Goal: Task Accomplishment & Management: Use online tool/utility

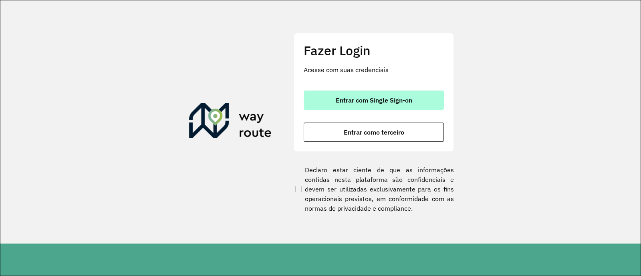
click at [346, 101] on span "Entrar com Single Sign-on" at bounding box center [374, 100] width 77 height 6
click at [367, 97] on span "Entrar com Single Sign-on" at bounding box center [374, 100] width 77 height 6
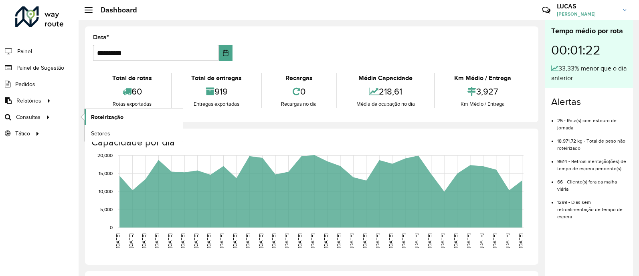
click at [117, 118] on span "Roteirização" at bounding box center [107, 117] width 32 height 8
click at [96, 117] on span "Roteirização" at bounding box center [107, 117] width 32 height 8
click at [101, 135] on span "Setores" at bounding box center [101, 133] width 20 height 8
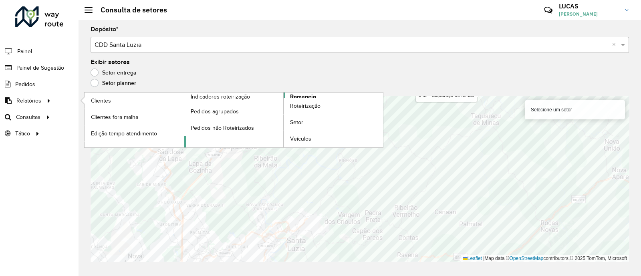
click at [308, 96] on span "Romaneio" at bounding box center [303, 97] width 26 height 8
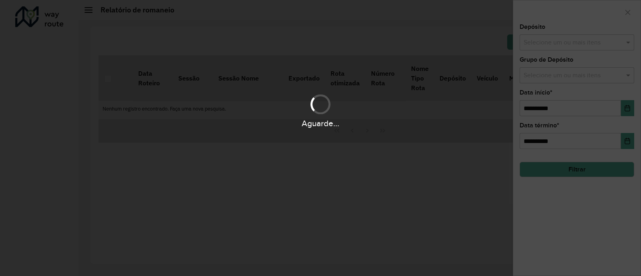
click at [551, 50] on div "Aguarde..." at bounding box center [320, 138] width 641 height 276
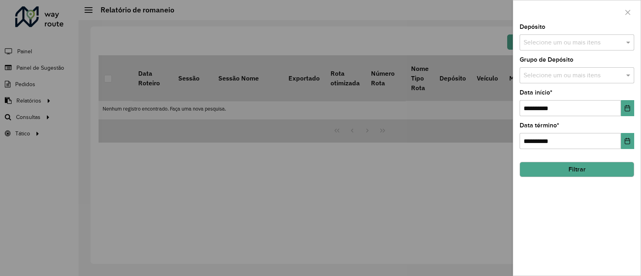
click at [570, 42] on input "text" at bounding box center [573, 43] width 103 height 10
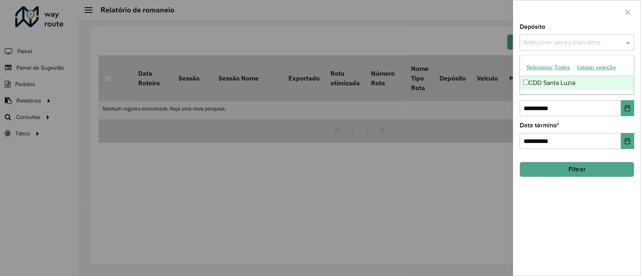
click at [533, 82] on div "CDD Santa Luzia" at bounding box center [577, 83] width 114 height 14
click at [582, 165] on button "Filtrar" at bounding box center [577, 169] width 115 height 15
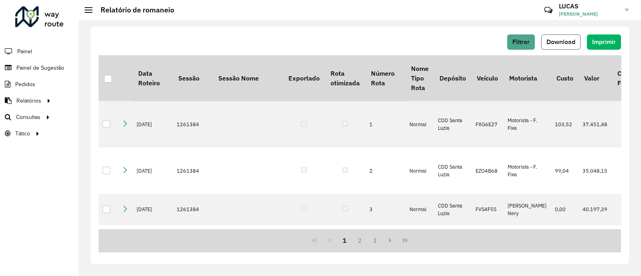
click at [554, 39] on span "Download" at bounding box center [560, 41] width 29 height 7
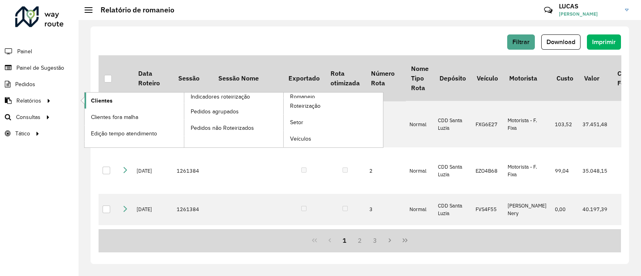
click at [110, 98] on span "Clientes" at bounding box center [102, 101] width 22 height 8
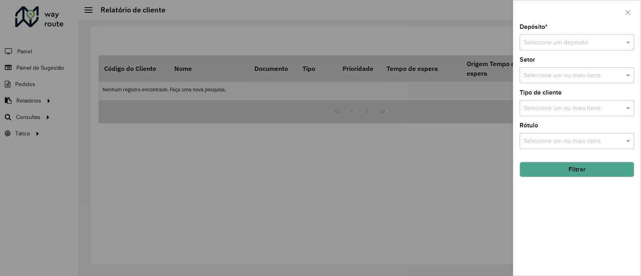
click at [567, 45] on input "text" at bounding box center [569, 43] width 91 height 10
click at [551, 64] on span "CDD Santa Luzia" at bounding box center [546, 65] width 47 height 7
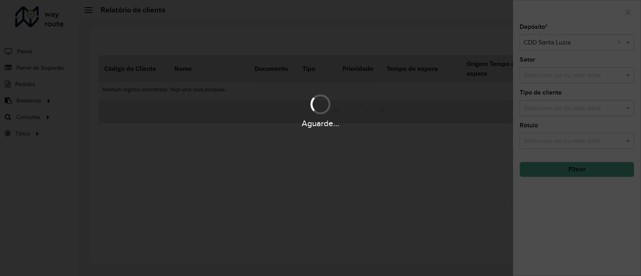
click at [579, 157] on div "Aguarde..." at bounding box center [320, 138] width 641 height 276
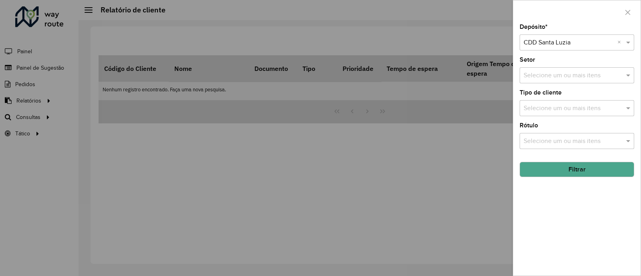
click at [588, 167] on button "Filtrar" at bounding box center [577, 169] width 115 height 15
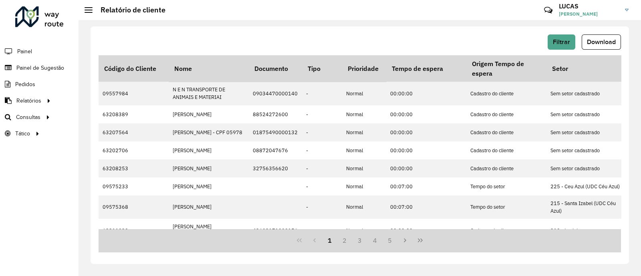
click at [601, 42] on span "Download" at bounding box center [601, 41] width 29 height 7
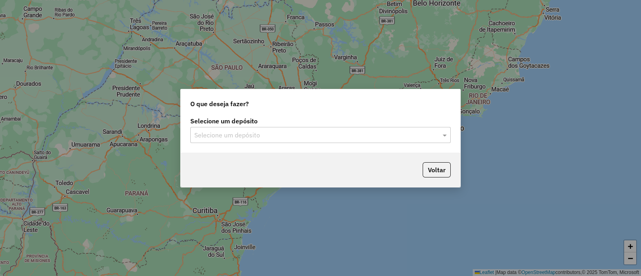
click at [270, 126] on div "Selecione um depósito Selecione um depósito" at bounding box center [320, 130] width 260 height 25
click at [260, 135] on input "text" at bounding box center [312, 136] width 236 height 10
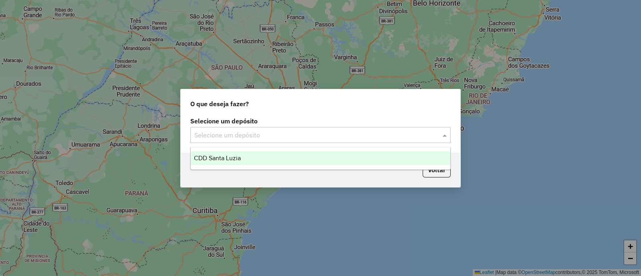
click at [248, 149] on ng-dropdown-panel "CDD Santa Luzia" at bounding box center [320, 158] width 260 height 23
click at [244, 159] on div "CDD Santa Luzia" at bounding box center [321, 158] width 260 height 14
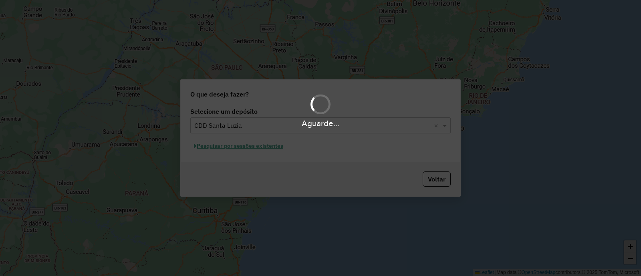
click at [349, 155] on div "Aguarde..." at bounding box center [320, 138] width 641 height 276
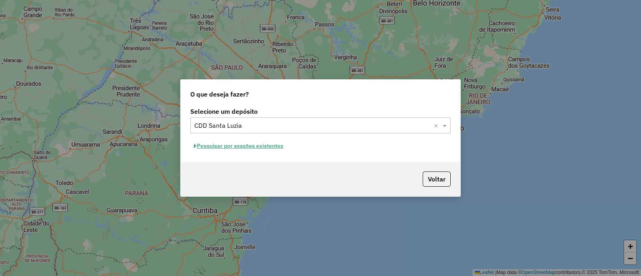
click at [246, 145] on button "Pesquisar por sessões existentes" at bounding box center [238, 146] width 97 height 12
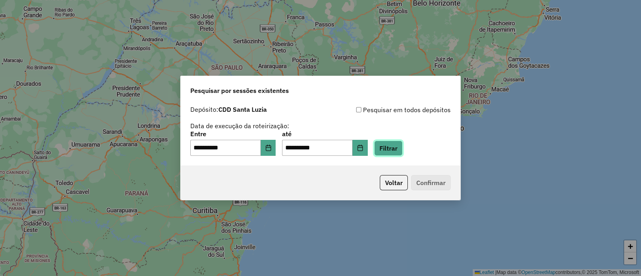
click at [403, 151] on button "Filtrar" at bounding box center [388, 148] width 28 height 15
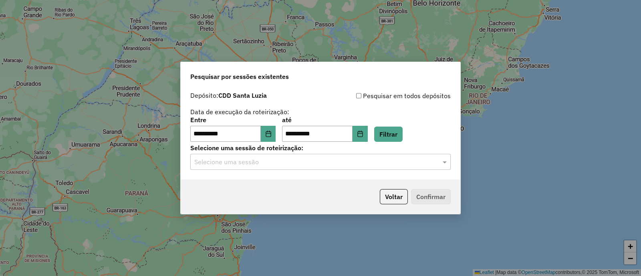
click at [387, 169] on div "Selecione uma sessão" at bounding box center [320, 162] width 260 height 16
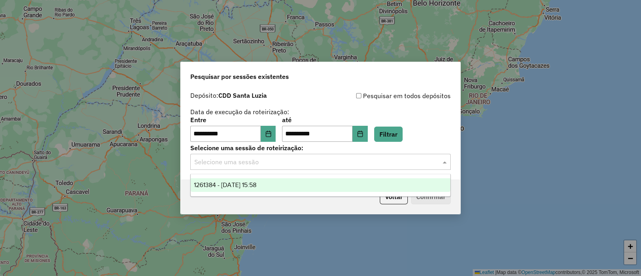
click at [366, 182] on div "1261384 - 08/09/2025 15:58" at bounding box center [321, 185] width 260 height 14
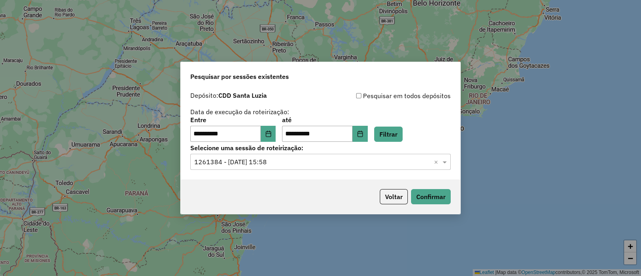
click at [429, 189] on div "Voltar Confirmar" at bounding box center [321, 196] width 280 height 34
click at [429, 193] on button "Confirmar" at bounding box center [431, 196] width 40 height 15
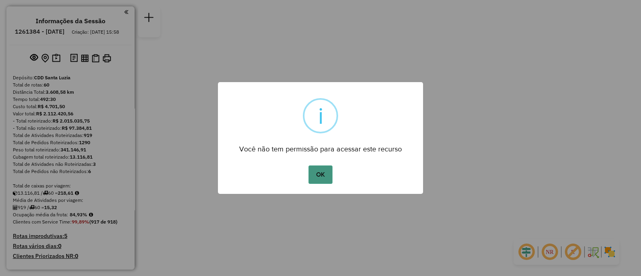
click at [320, 171] on button "OK" at bounding box center [320, 174] width 24 height 18
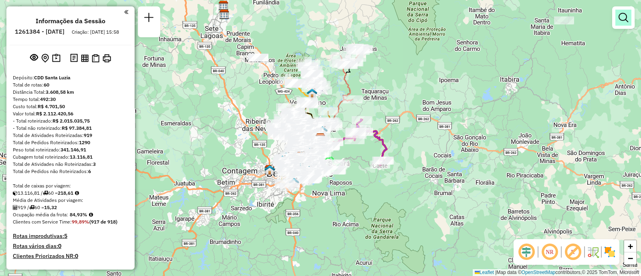
click at [629, 25] on link at bounding box center [623, 18] width 16 height 16
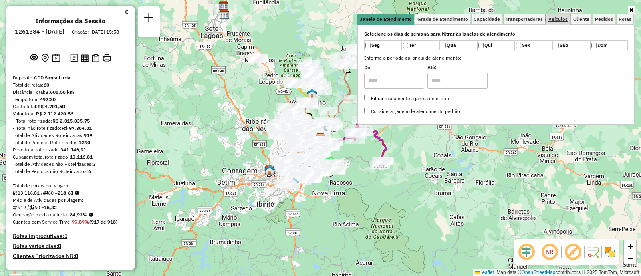
click at [563, 20] on span "Veículos" at bounding box center [557, 19] width 19 height 5
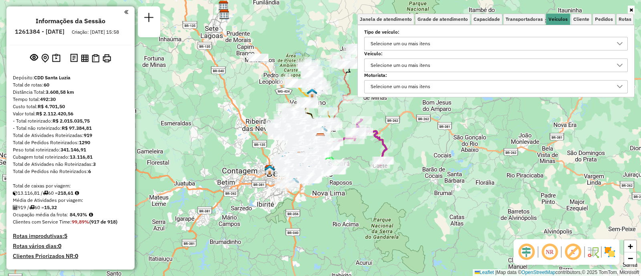
click at [404, 65] on div "Selecione um ou mais itens" at bounding box center [400, 65] width 65 height 13
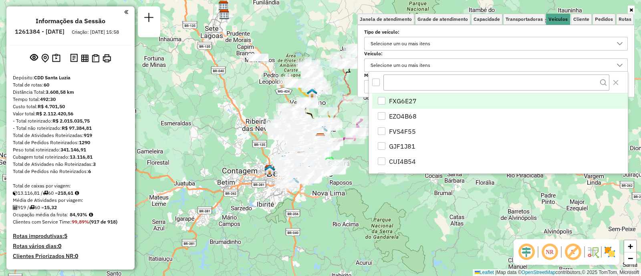
scroll to position [4, 27]
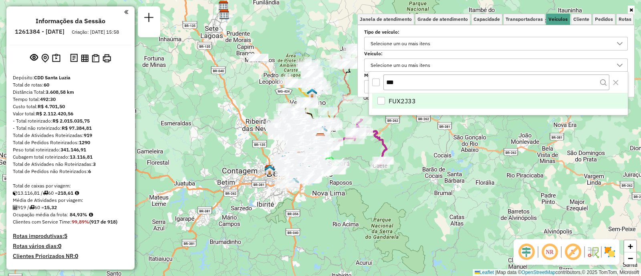
type input "***"
click at [404, 103] on span "FUX2J33" at bounding box center [402, 101] width 27 height 10
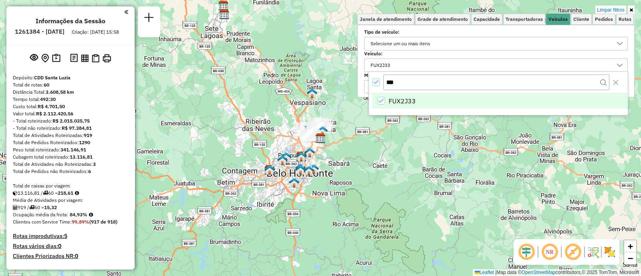
click at [470, 167] on div "Limpar filtros Janela de atendimento Grade de atendimento Capacidade Transporta…" at bounding box center [320, 138] width 641 height 276
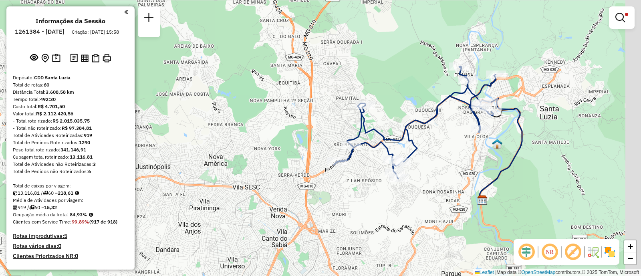
drag, startPoint x: 582, startPoint y: 133, endPoint x: 549, endPoint y: 172, distance: 51.4
click at [549, 172] on div "Limpar filtros Janela de atendimento Grade de atendimento Capacidade Transporta…" at bounding box center [320, 138] width 641 height 276
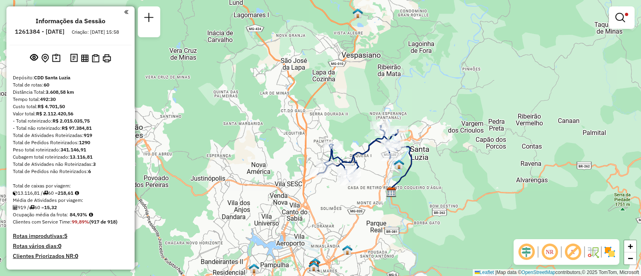
drag, startPoint x: 393, startPoint y: 185, endPoint x: 385, endPoint y: 165, distance: 21.6
click at [385, 165] on div "Limpar filtros Janela de atendimento Grade de atendimento Capacidade Transporta…" at bounding box center [320, 138] width 641 height 276
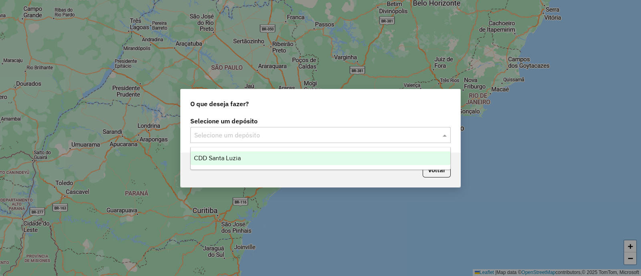
click at [268, 128] on div "Selecione um depósito" at bounding box center [320, 135] width 260 height 16
click at [264, 151] on div "CDD Santa Luzia" at bounding box center [321, 158] width 260 height 14
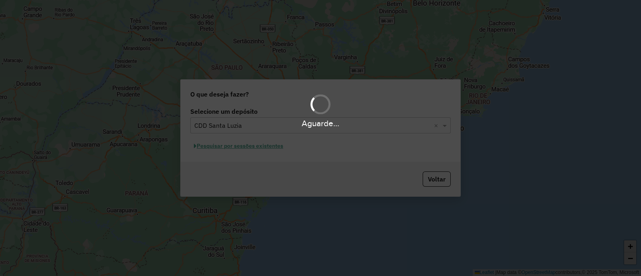
click at [289, 155] on div "Aguarde..." at bounding box center [320, 138] width 641 height 276
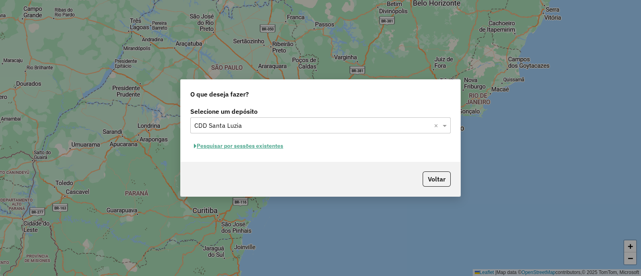
click at [255, 149] on button "Pesquisar por sessões existentes" at bounding box center [238, 146] width 97 height 12
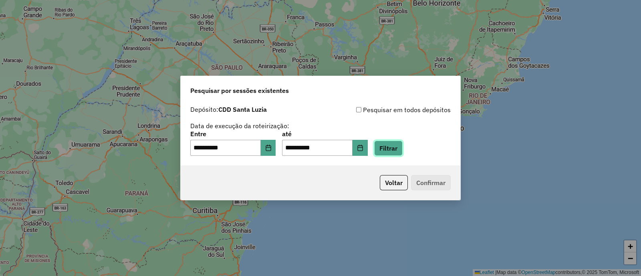
click at [396, 149] on button "Filtrar" at bounding box center [388, 148] width 28 height 15
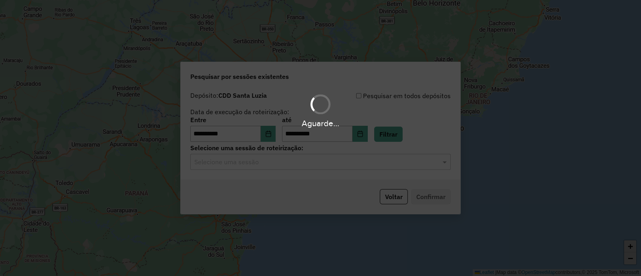
click at [278, 165] on hb-app "**********" at bounding box center [320, 138] width 641 height 276
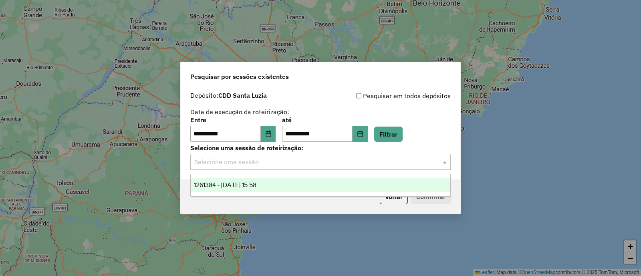
click at [278, 165] on input "text" at bounding box center [312, 162] width 236 height 10
click at [274, 185] on div "1261384 - 08/09/2025 15:58" at bounding box center [321, 185] width 260 height 14
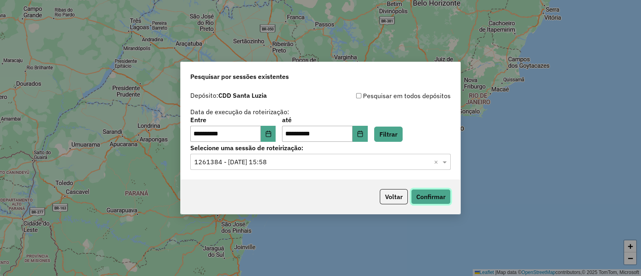
click at [426, 202] on button "Confirmar" at bounding box center [431, 196] width 40 height 15
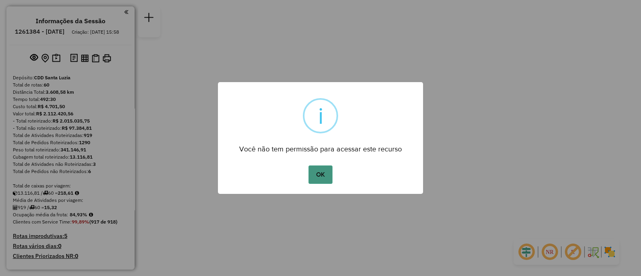
click at [326, 169] on button "OK" at bounding box center [320, 174] width 24 height 18
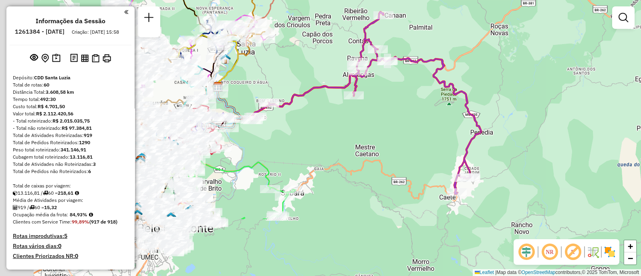
drag, startPoint x: 415, startPoint y: 133, endPoint x: 527, endPoint y: 31, distance: 151.7
click at [526, 31] on div "Janela de atendimento Grade de atendimento Capacidade Transportadoras Veículos …" at bounding box center [320, 138] width 641 height 276
drag, startPoint x: 527, startPoint y: 31, endPoint x: 530, endPoint y: 36, distance: 6.3
click at [529, 31] on div "Janela de atendimento Grade de atendimento Capacidade Transportadoras Veículos …" at bounding box center [320, 138] width 641 height 276
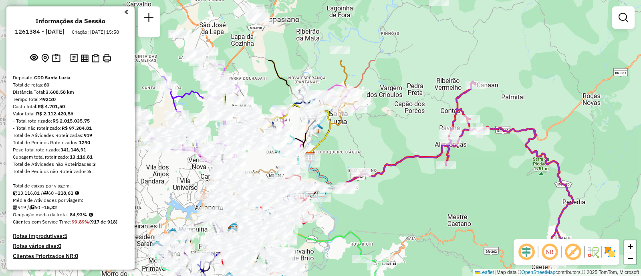
drag, startPoint x: 374, startPoint y: 115, endPoint x: 445, endPoint y: 207, distance: 116.8
click at [445, 207] on div "Janela de atendimento Grade de atendimento Capacidade Transportadoras Veículos …" at bounding box center [320, 138] width 641 height 276
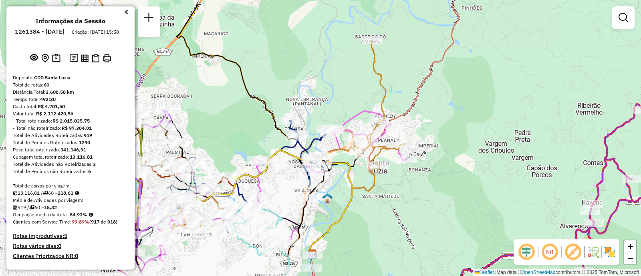
drag, startPoint x: 393, startPoint y: 203, endPoint x: 374, endPoint y: 234, distance: 36.5
click at [374, 234] on div "Janela de atendimento Grade de atendimento Capacidade Transportadoras Veículos …" at bounding box center [320, 138] width 641 height 276
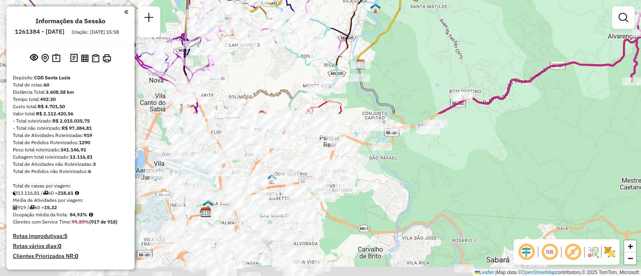
drag, startPoint x: 384, startPoint y: 220, endPoint x: 431, endPoint y: 29, distance: 196.5
click at [431, 29] on div "Janela de atendimento Grade de atendimento Capacidade Transportadoras Veículos …" at bounding box center [320, 138] width 641 height 276
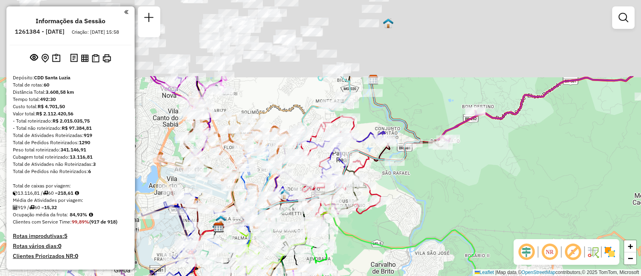
drag, startPoint x: 413, startPoint y: 117, endPoint x: 401, endPoint y: 232, distance: 114.8
click at [401, 232] on div "Janela de atendimento Grade de atendimento Capacidade Transportadoras Veículos …" at bounding box center [320, 138] width 641 height 276
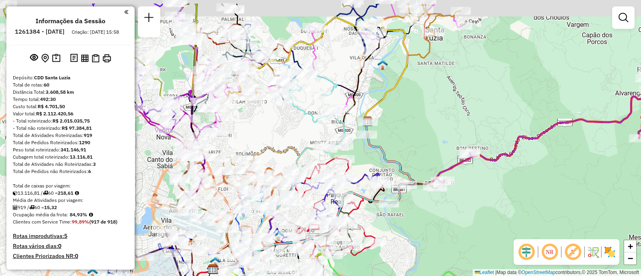
drag, startPoint x: 439, startPoint y: 78, endPoint x: 435, endPoint y: 109, distance: 31.5
click at [435, 109] on div "Janela de atendimento Grade de atendimento Capacidade Transportadoras Veículos …" at bounding box center [320, 138] width 641 height 276
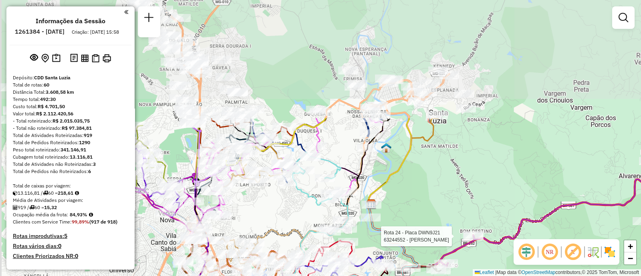
drag, startPoint x: 469, startPoint y: 95, endPoint x: 479, endPoint y: 243, distance: 148.2
click at [479, 240] on div at bounding box center [474, 236] width 20 height 8
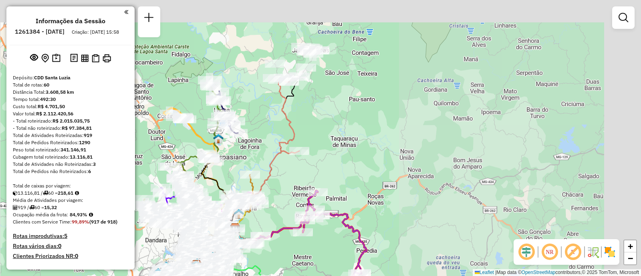
drag, startPoint x: 601, startPoint y: 58, endPoint x: 341, endPoint y: 167, distance: 282.6
click at [341, 167] on div "Janela de atendimento Grade de atendimento Capacidade Transportadoras Veículos …" at bounding box center [320, 138] width 641 height 276
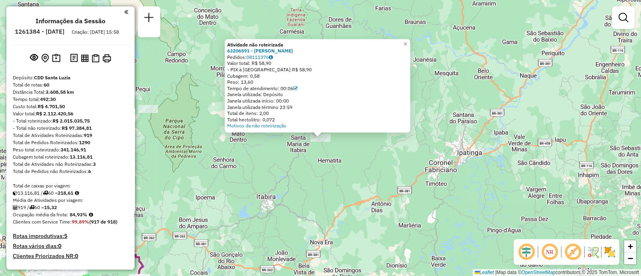
drag, startPoint x: 408, startPoint y: 44, endPoint x: 411, endPoint y: 36, distance: 8.1
click at [411, 36] on div "Atividade não roteirizada 63206591 - [PERSON_NAME] DOS SANTOS Pedidos: 08111376…" at bounding box center [320, 138] width 641 height 276
click at [408, 41] on span "×" at bounding box center [406, 44] width 4 height 7
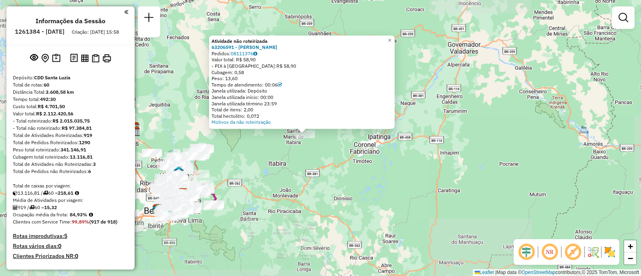
click at [254, 126] on div "Atividade não roteirizada 63206591 - [PERSON_NAME] DOS SANTOS Pedidos: 08111376…" at bounding box center [301, 82] width 185 height 93
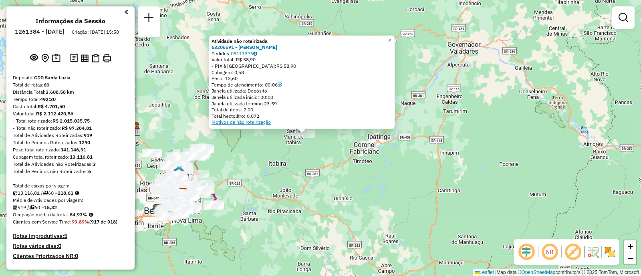
click at [250, 122] on link "Motivos da não roteirização" at bounding box center [241, 122] width 59 height 6
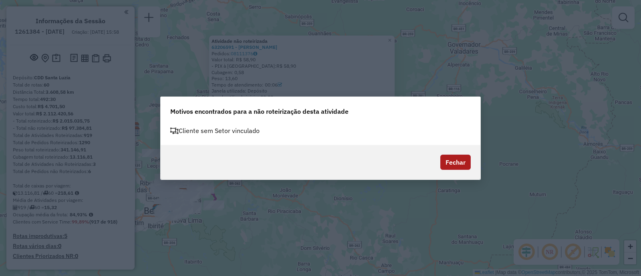
click at [459, 156] on button "Fechar" at bounding box center [455, 162] width 30 height 15
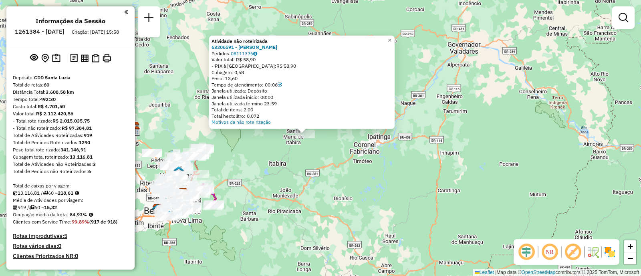
click at [391, 173] on div "Atividade não roteirizada 63206591 - [PERSON_NAME] DOS SANTOS Pedidos: 08111376…" at bounding box center [320, 138] width 641 height 276
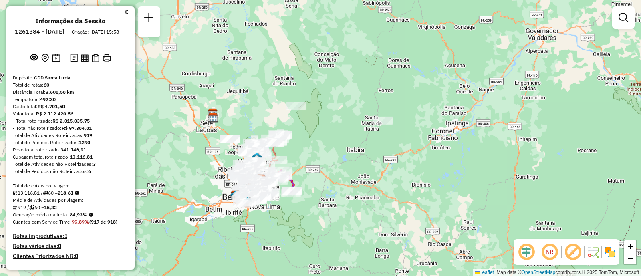
drag, startPoint x: 246, startPoint y: 166, endPoint x: 306, endPoint y: 154, distance: 61.2
click at [306, 154] on div "Janela de atendimento Grade de atendimento Capacidade Transportadoras Veículos …" at bounding box center [320, 138] width 641 height 276
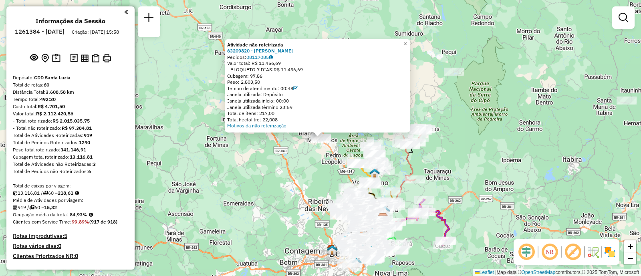
drag, startPoint x: 298, startPoint y: 163, endPoint x: 305, endPoint y: 161, distance: 7.7
click at [298, 163] on div "Atividade não roteirizada 63209820 - [PERSON_NAME]: 08117085 Valor total: R$ 11…" at bounding box center [320, 138] width 641 height 276
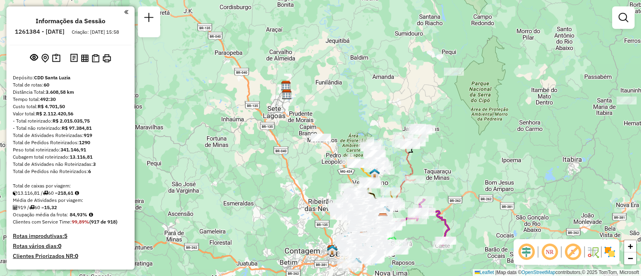
click at [615, 22] on div at bounding box center [623, 17] width 22 height 22
drag, startPoint x: 635, startPoint y: 12, endPoint x: 629, endPoint y: 16, distance: 7.8
click at [633, 12] on div "Janela de atendimento Grade de atendimento Capacidade Transportadoras Veículos …" at bounding box center [320, 138] width 641 height 276
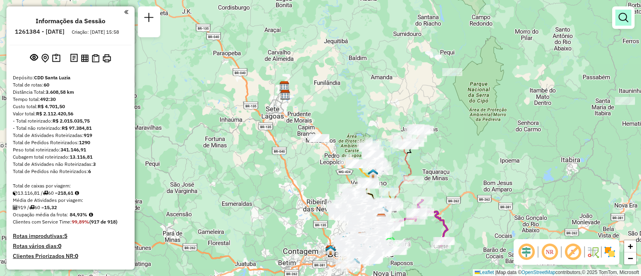
click at [626, 19] on em at bounding box center [624, 18] width 10 height 10
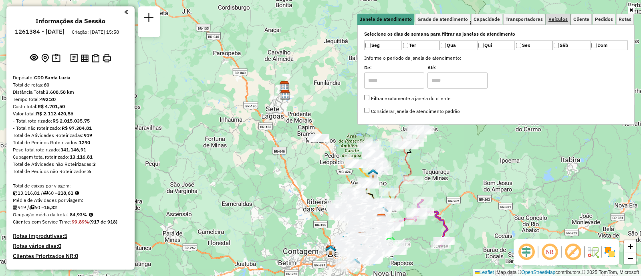
click at [565, 19] on span "Veículos" at bounding box center [557, 19] width 19 height 5
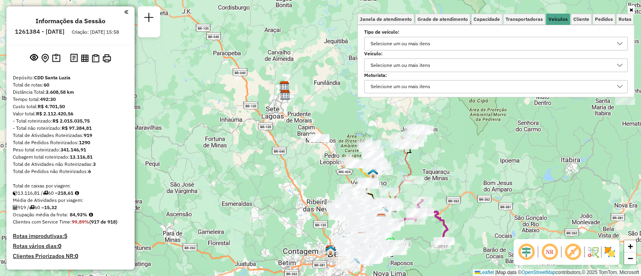
click at [403, 61] on div "Selecione um ou mais itens" at bounding box center [400, 65] width 65 height 13
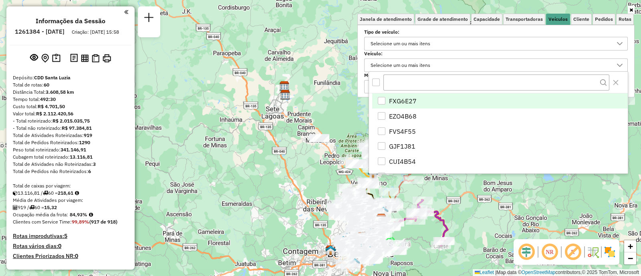
scroll to position [4, 27]
click at [381, 99] on div "FXG6E27" at bounding box center [381, 101] width 8 height 8
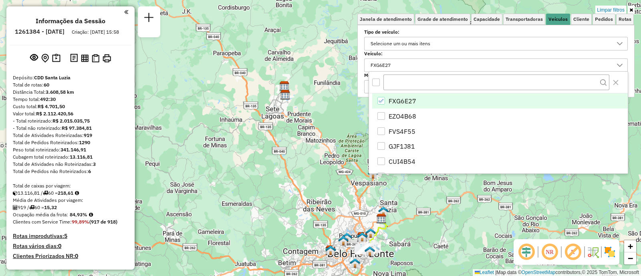
click at [291, 170] on div "Limpar filtros Janela de atendimento Grade de atendimento Capacidade Transporta…" at bounding box center [320, 138] width 641 height 276
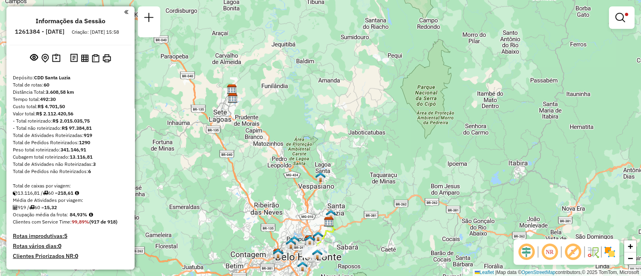
drag, startPoint x: 463, startPoint y: 174, endPoint x: 405, endPoint y: 170, distance: 58.2
click at [407, 177] on div "Limpar filtros Janela de atendimento Grade de atendimento Capacidade Transporta…" at bounding box center [320, 138] width 641 height 276
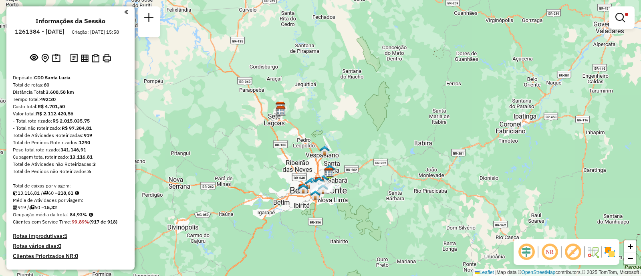
drag, startPoint x: 460, startPoint y: 185, endPoint x: 407, endPoint y: 140, distance: 69.6
click at [407, 140] on div "Limpar filtros Janela de atendimento Grade de atendimento Capacidade Transporta…" at bounding box center [320, 138] width 641 height 276
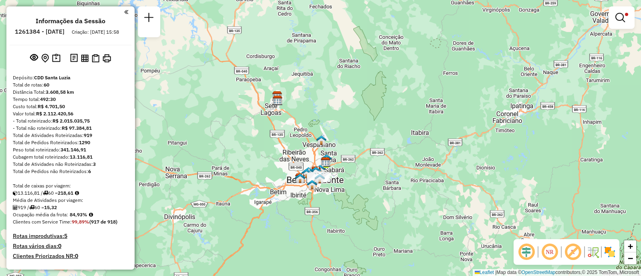
click at [551, 255] on em at bounding box center [549, 251] width 19 height 19
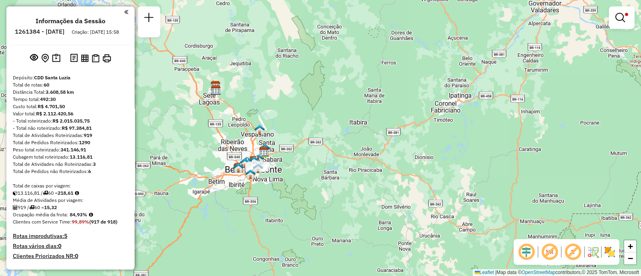
click at [547, 248] on em at bounding box center [549, 251] width 19 height 19
click at [617, 21] on em at bounding box center [620, 18] width 10 height 10
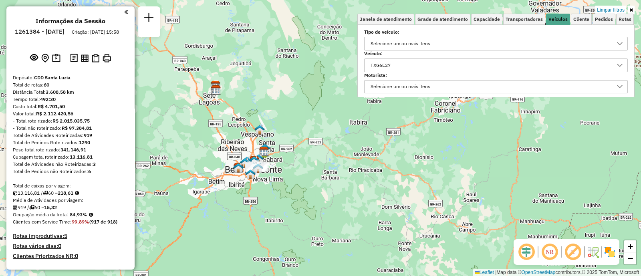
click at [426, 60] on div "FXG6E27" at bounding box center [490, 65] width 244 height 13
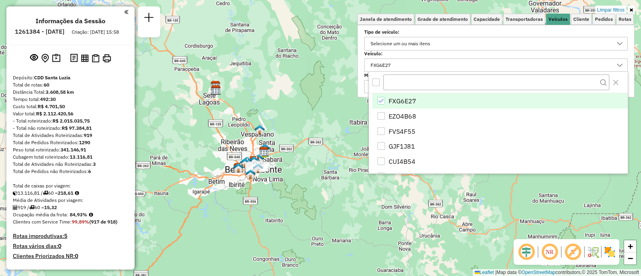
click at [381, 99] on icon "FXG6E27" at bounding box center [382, 101] width 6 height 6
click at [337, 195] on div "Limpar filtros Janela de atendimento Grade de atendimento Capacidade Transporta…" at bounding box center [320, 138] width 641 height 276
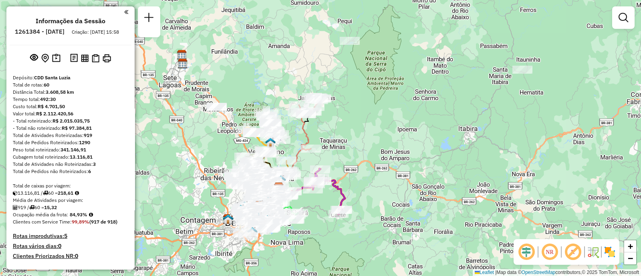
drag, startPoint x: 245, startPoint y: 125, endPoint x: 268, endPoint y: 93, distance: 39.8
click at [268, 93] on div "Janela de atendimento Grade de atendimento Capacidade Transportadoras Veículos …" at bounding box center [320, 138] width 641 height 276
click at [574, 250] on em at bounding box center [572, 251] width 19 height 19
drag, startPoint x: 574, startPoint y: 250, endPoint x: 543, endPoint y: 255, distance: 30.8
click at [574, 250] on em at bounding box center [572, 251] width 19 height 19
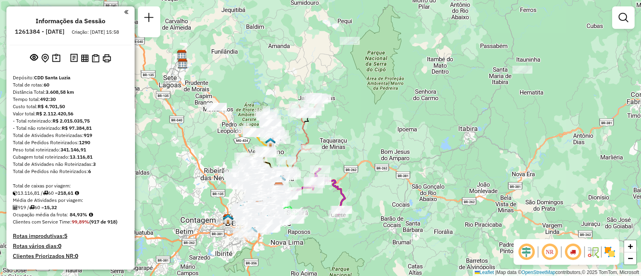
click at [520, 250] on em at bounding box center [526, 251] width 19 height 19
click at [595, 253] on img at bounding box center [592, 252] width 13 height 13
click at [613, 256] on img at bounding box center [609, 252] width 13 height 13
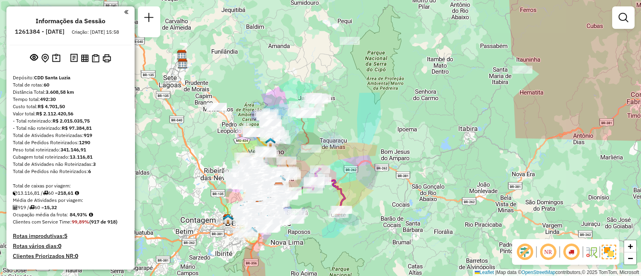
click at [613, 255] on img at bounding box center [609, 252] width 14 height 14
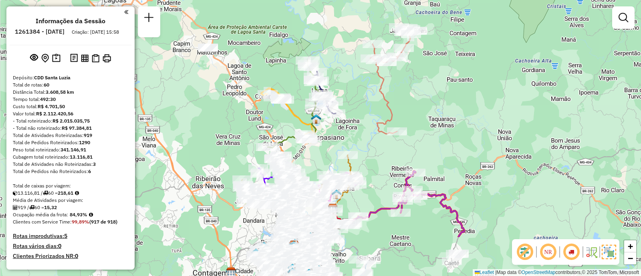
drag, startPoint x: 230, startPoint y: 108, endPoint x: 265, endPoint y: 73, distance: 49.6
click at [234, 41] on div "Janela de atendimento Grade de atendimento Capacidade Transportadoras Veículos …" at bounding box center [320, 138] width 641 height 276
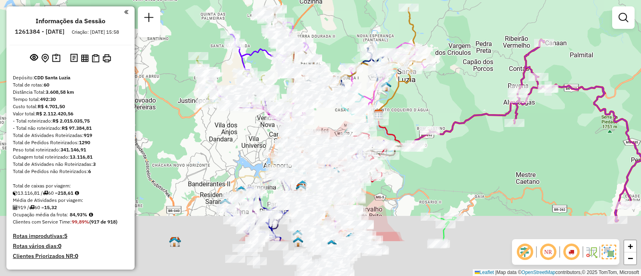
drag, startPoint x: 381, startPoint y: 209, endPoint x: 460, endPoint y: 157, distance: 94.8
click at [460, 157] on div "Janela de atendimento Grade de atendimento Capacidade Transportadoras Veículos …" at bounding box center [320, 138] width 641 height 276
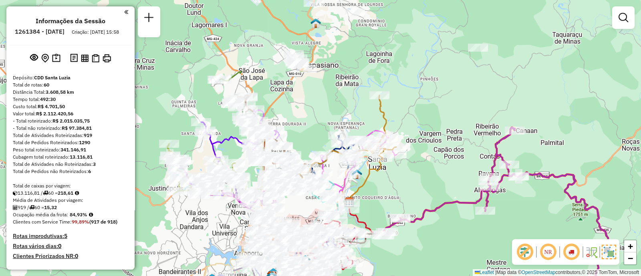
drag, startPoint x: 455, startPoint y: 157, endPoint x: 399, endPoint y: 257, distance: 115.1
click at [401, 257] on div "Janela de atendimento Grade de atendimento Capacidade Transportadoras Veículos …" at bounding box center [320, 138] width 641 height 276
